Goal: Task Accomplishment & Management: Manage account settings

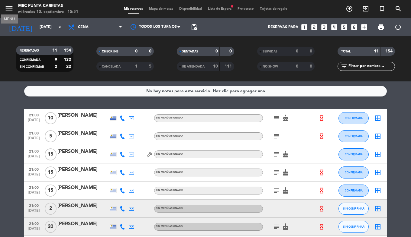
click at [10, 11] on icon "menu" at bounding box center [9, 8] width 9 height 9
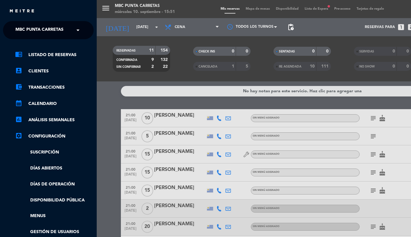
click at [31, 38] on ng-select "× MBC Punta Carretas ×" at bounding box center [48, 30] width 91 height 18
click at [34, 32] on span "MBC Punta Carretas" at bounding box center [39, 30] width 48 height 13
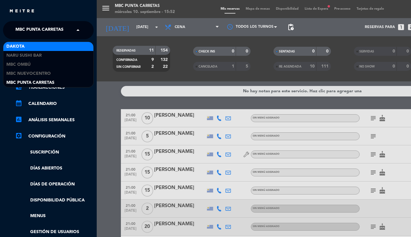
click at [33, 48] on div "Dakota" at bounding box center [48, 46] width 90 height 9
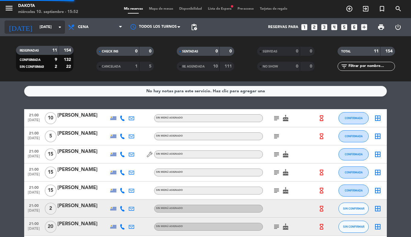
click at [37, 28] on input "[DATE]" at bounding box center [62, 27] width 51 height 10
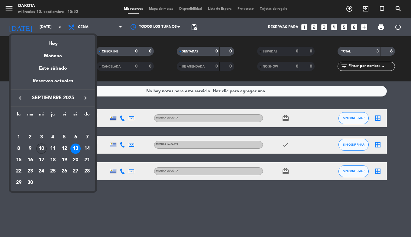
click at [38, 148] on div "10" at bounding box center [41, 149] width 10 height 10
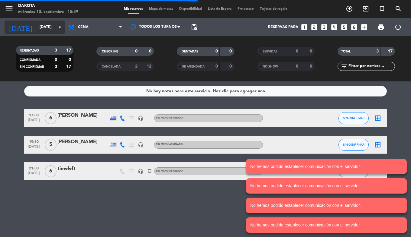
click at [40, 28] on input "[DATE]" at bounding box center [62, 27] width 51 height 10
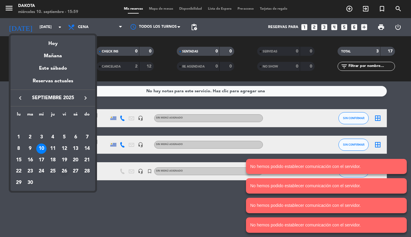
click at [62, 170] on div "26" at bounding box center [64, 171] width 10 height 10
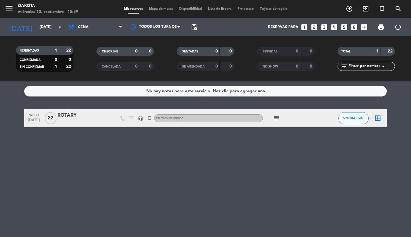
click at [277, 120] on icon "subject" at bounding box center [276, 118] width 7 height 7
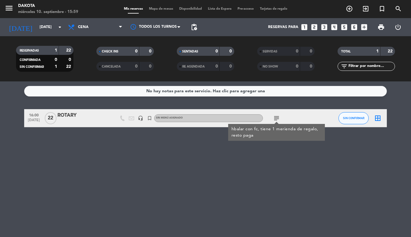
click at [195, 162] on div "No hay notas para este servicio. Haz clic para agregar una 16:00 [DATE] ROTARY …" at bounding box center [205, 160] width 411 height 156
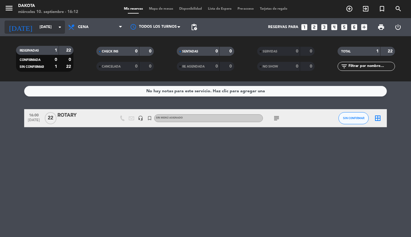
click at [37, 29] on input "[DATE]" at bounding box center [62, 27] width 51 height 10
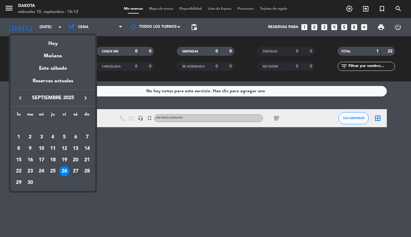
click at [76, 170] on div "27" at bounding box center [75, 171] width 10 height 10
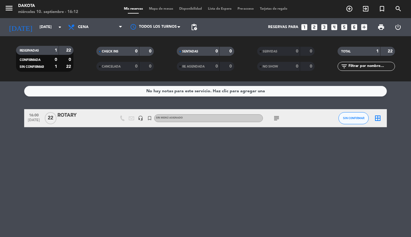
type input "[DATE]"
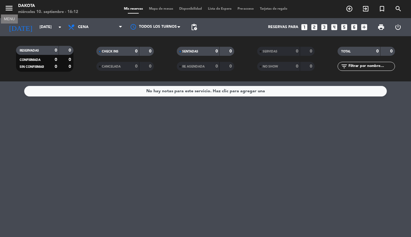
click at [9, 7] on icon "menu" at bounding box center [9, 8] width 9 height 9
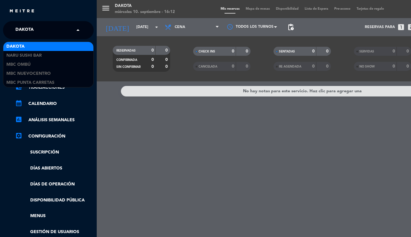
click at [31, 34] on span "Dakota" at bounding box center [24, 30] width 18 height 13
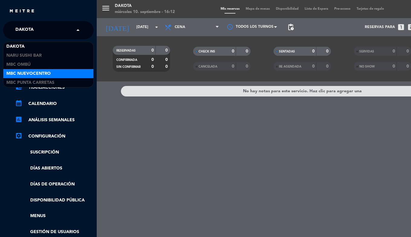
click at [43, 75] on span "MBC Nuevocentro" at bounding box center [28, 73] width 44 height 7
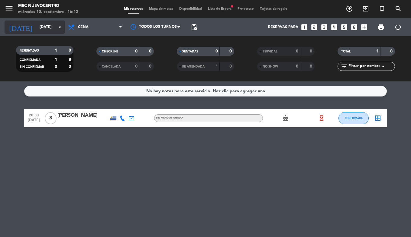
click at [37, 30] on input "[DATE]" at bounding box center [62, 27] width 51 height 10
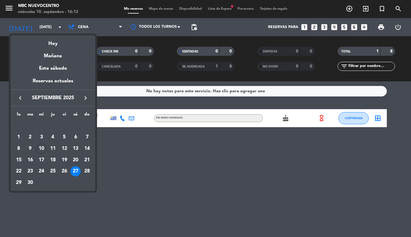
click at [7, 8] on div at bounding box center [205, 118] width 411 height 237
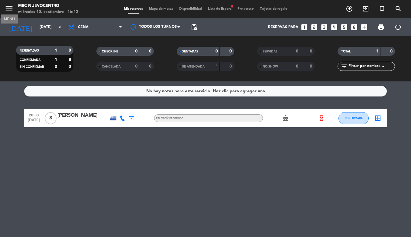
click at [7, 8] on icon "menu" at bounding box center [9, 8] width 9 height 9
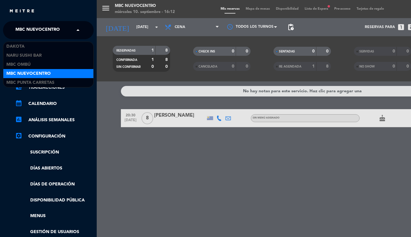
click at [21, 31] on span "MBC Nuevocentro" at bounding box center [37, 30] width 44 height 13
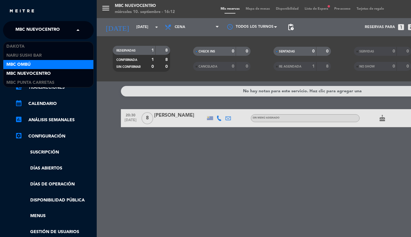
click at [43, 67] on div "MBC Ombú" at bounding box center [48, 64] width 90 height 9
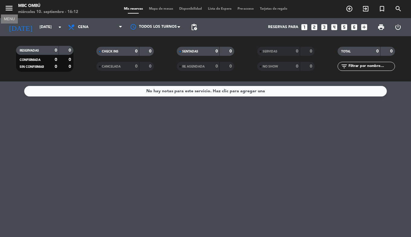
click at [7, 12] on icon "menu" at bounding box center [9, 8] width 9 height 9
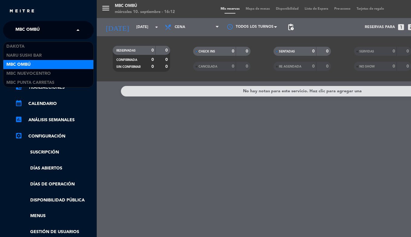
click at [19, 30] on span "MBC Ombú" at bounding box center [27, 30] width 24 height 13
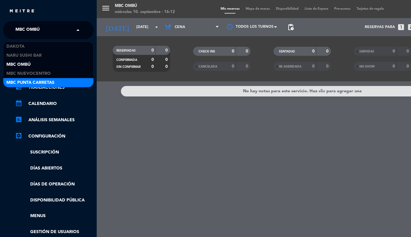
click at [40, 82] on span "MBC Punta Carretas" at bounding box center [30, 82] width 48 height 7
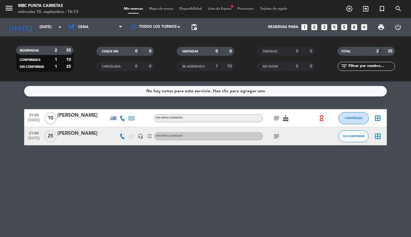
click at [275, 137] on icon "subject" at bounding box center [276, 136] width 7 height 7
click at [276, 117] on icon "subject" at bounding box center [276, 118] width 7 height 7
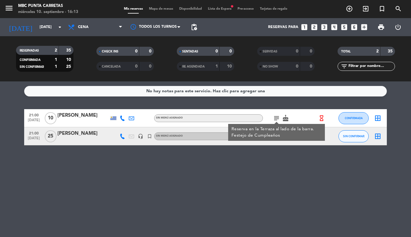
click at [259, 181] on div "No hay notas para este servicio. Haz clic para agregar una 21:00 [DATE] [PERSON…" at bounding box center [205, 160] width 411 height 156
